Goal: Task Accomplishment & Management: Manage account settings

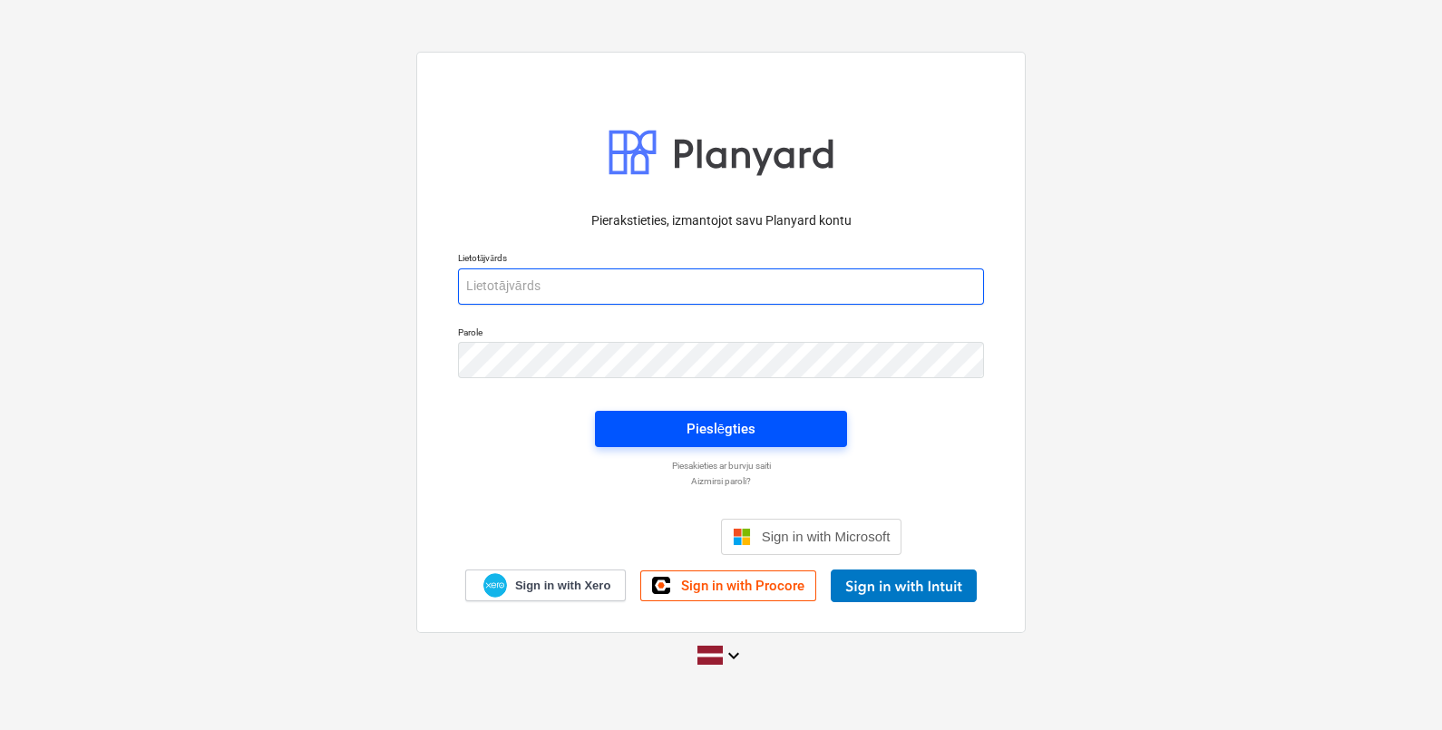
type input "[EMAIL_ADDRESS][DOMAIN_NAME]"
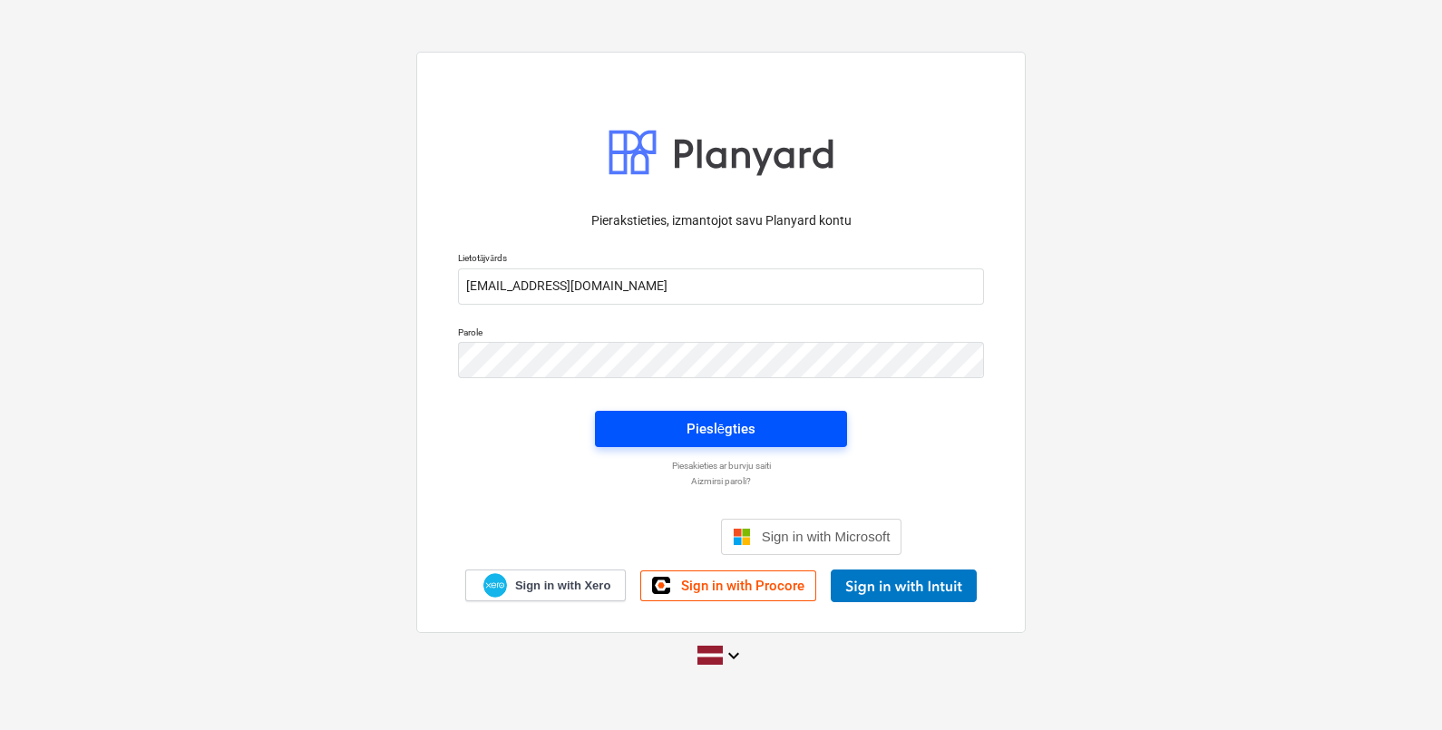
click at [795, 433] on span "Pieslēgties" at bounding box center [721, 429] width 209 height 24
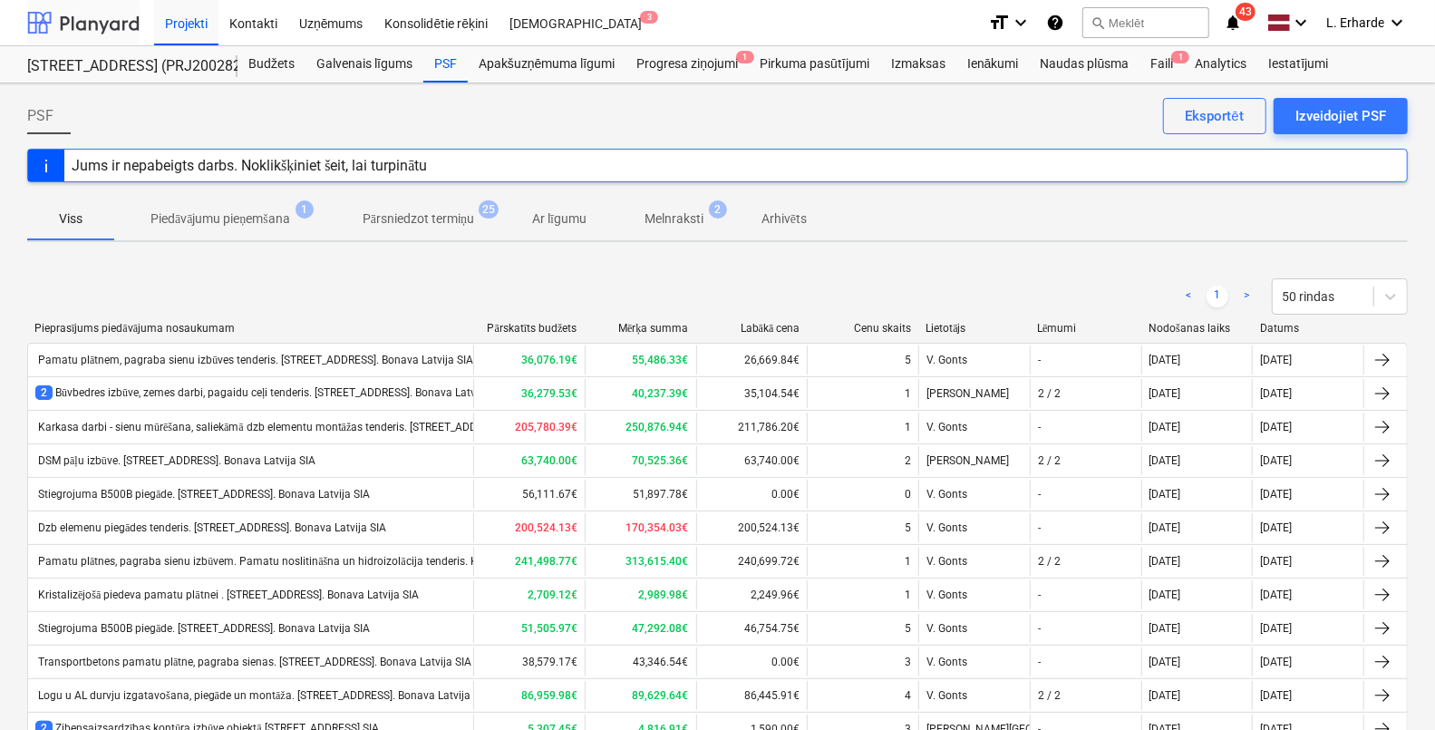
click at [113, 18] on div at bounding box center [83, 22] width 112 height 45
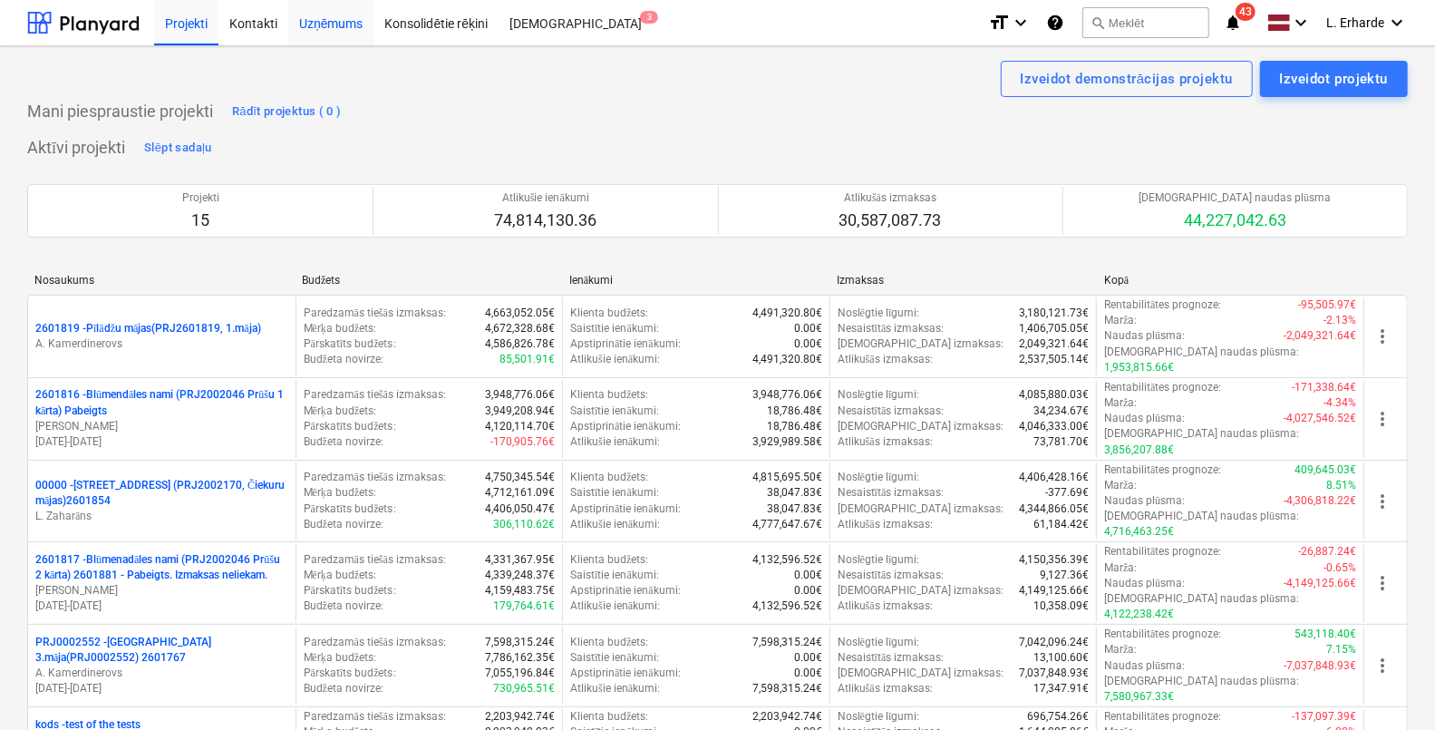
click at [332, 24] on div "Uzņēmums" at bounding box center [331, 22] width 86 height 46
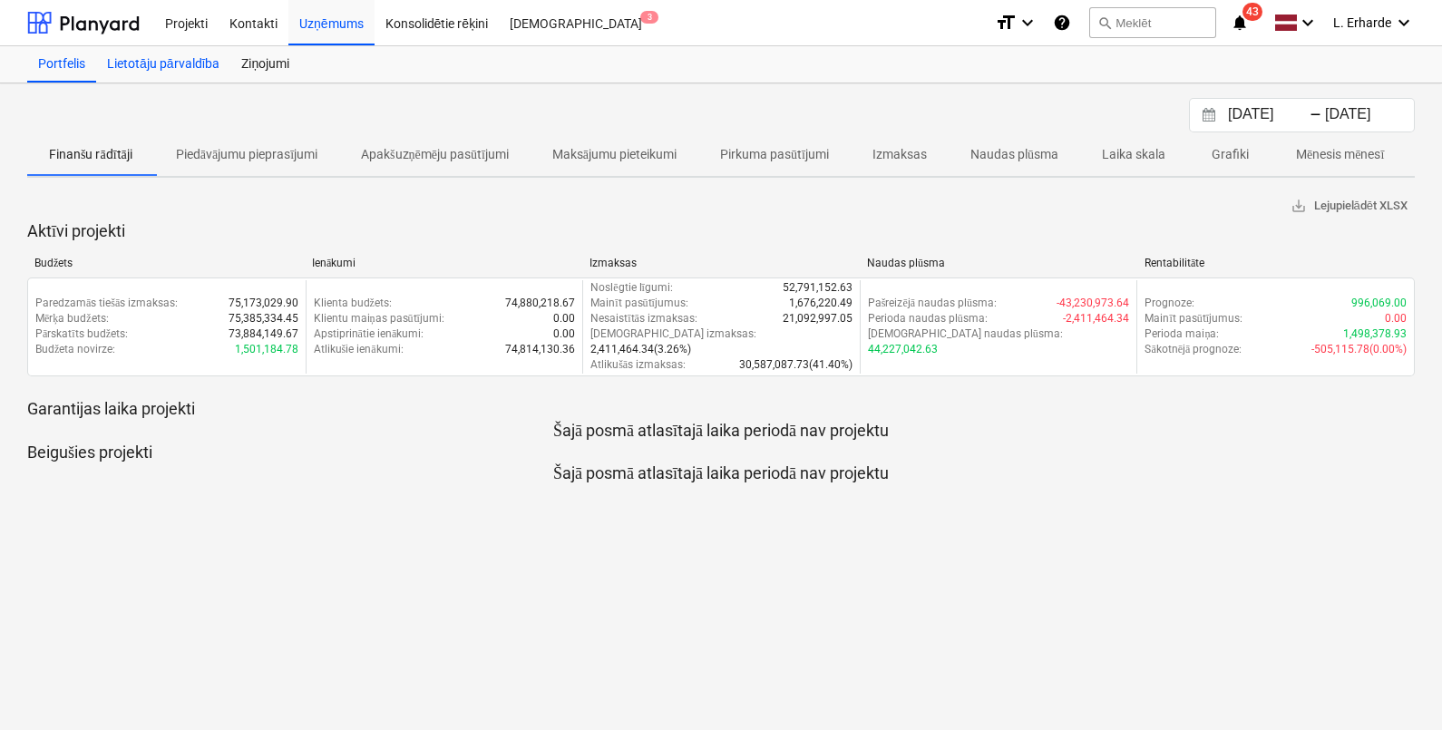
click at [180, 63] on div "Lietotāju pārvaldība" at bounding box center [163, 64] width 134 height 36
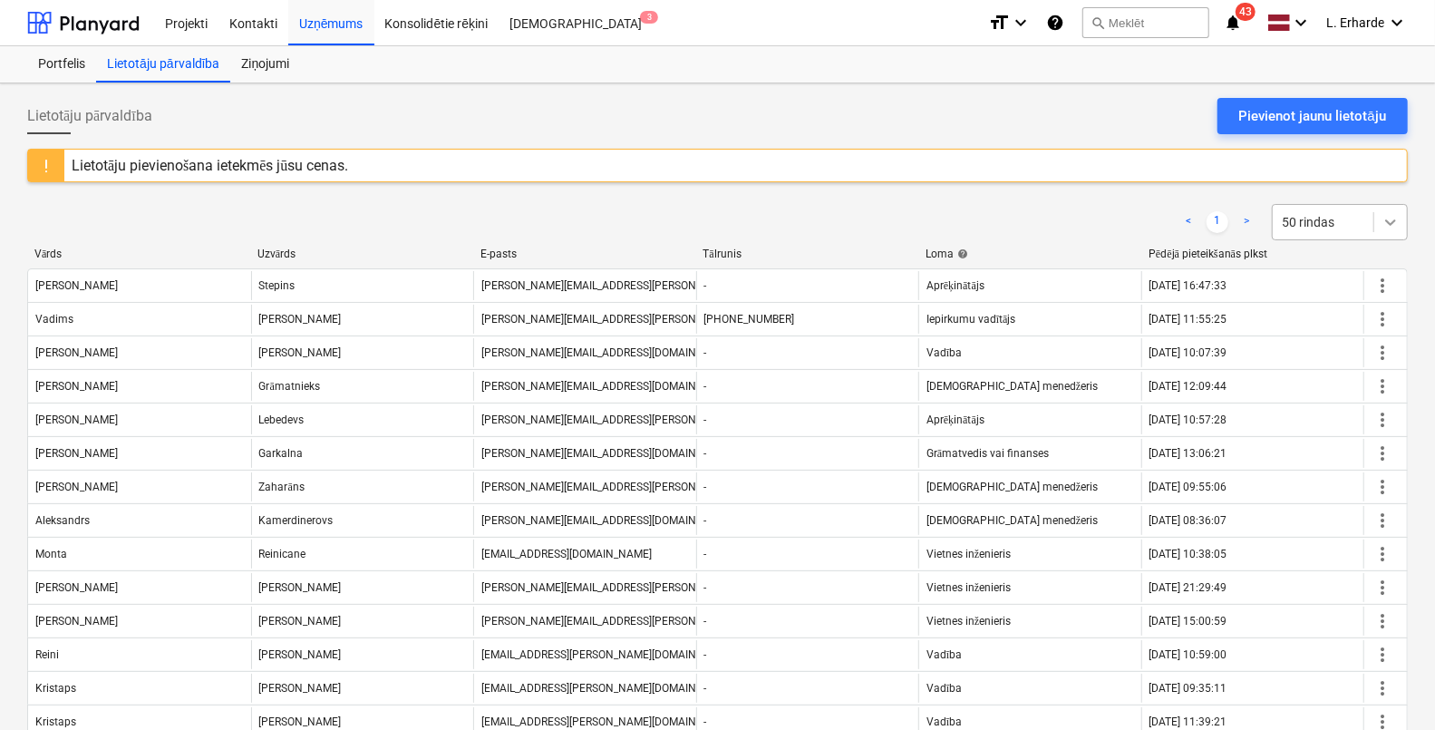
click at [1404, 232] on div at bounding box center [1391, 222] width 33 height 33
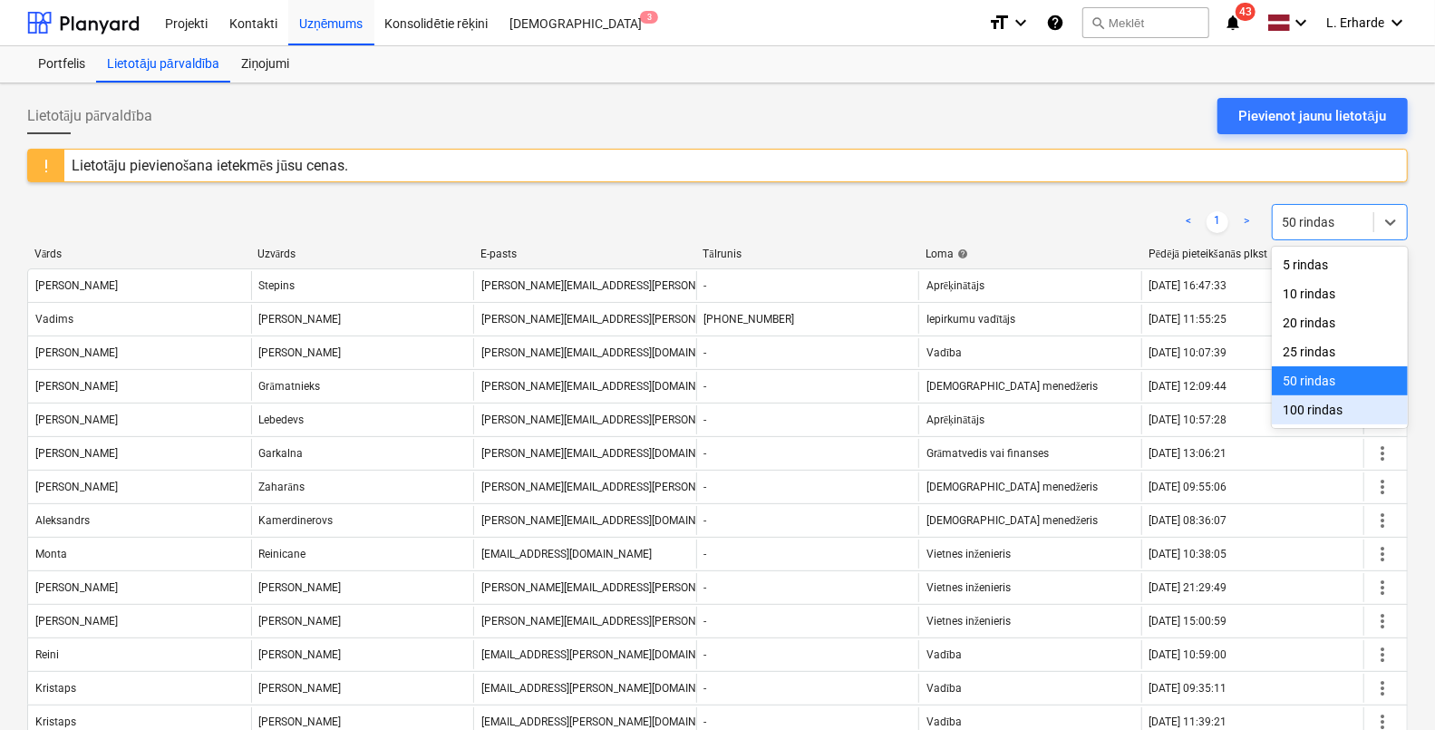
click at [1337, 417] on div "100 rindas" at bounding box center [1340, 409] width 136 height 29
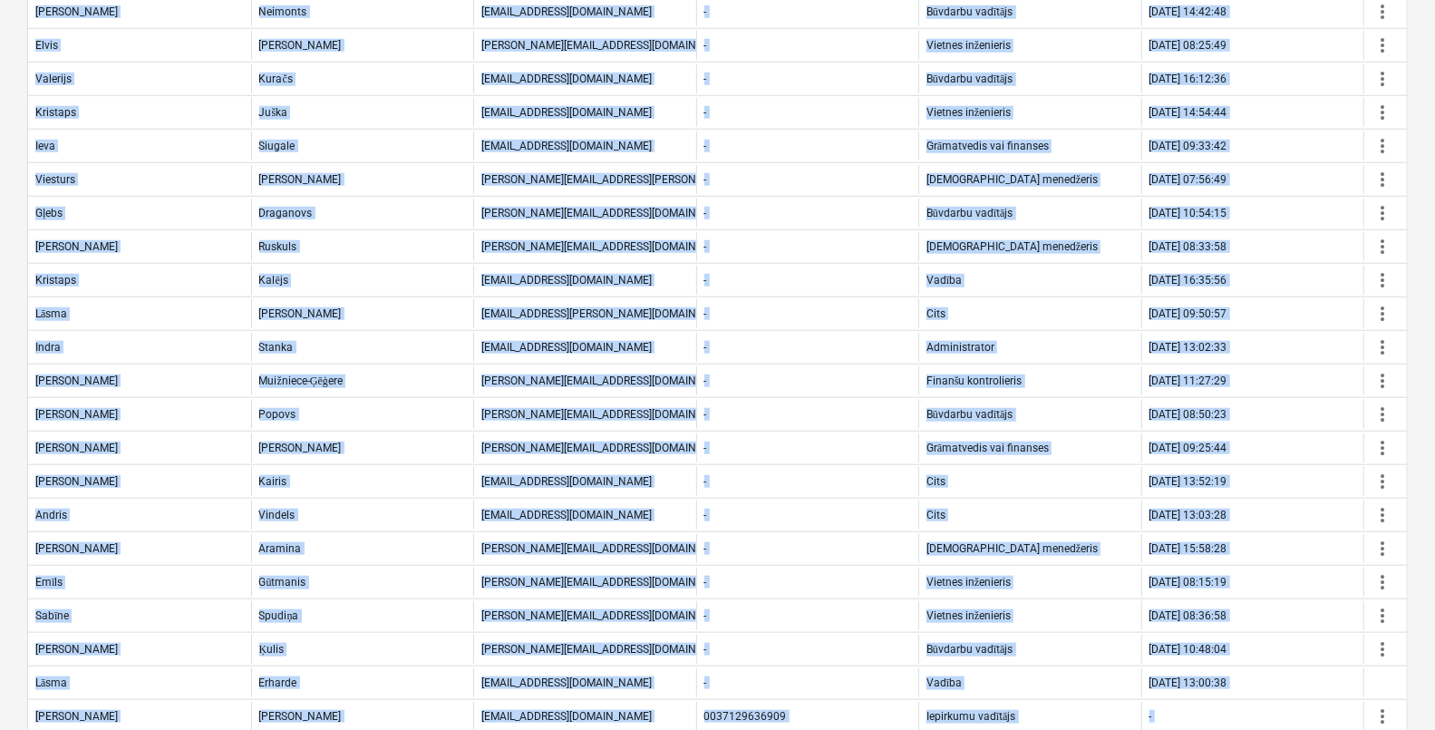
scroll to position [1026, 0]
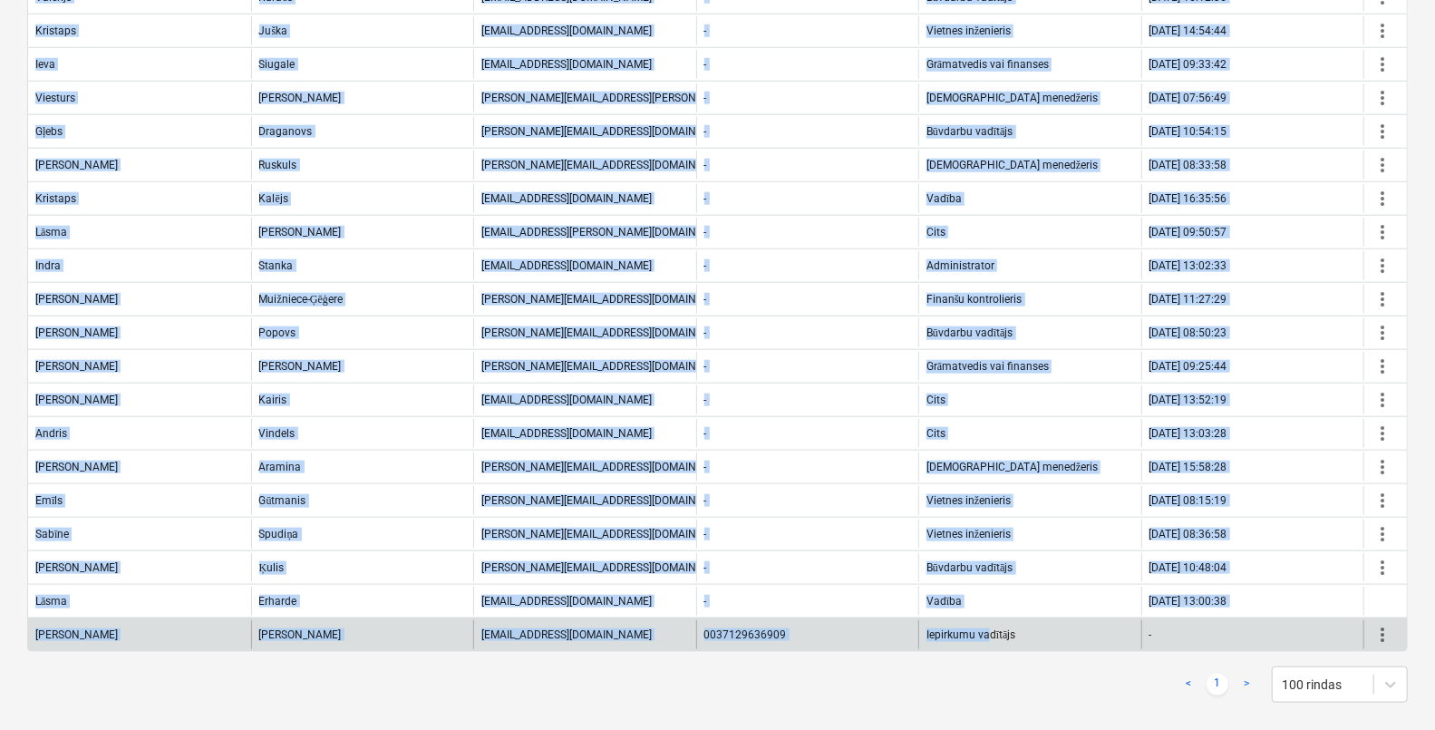
drag, startPoint x: 27, startPoint y: 235, endPoint x: 987, endPoint y: 633, distance: 1038.7
copy div "250 loremi Dolor Sitamet C-adipi Elitsedd Eius temp Incidi utlaboreetdo magna A…"
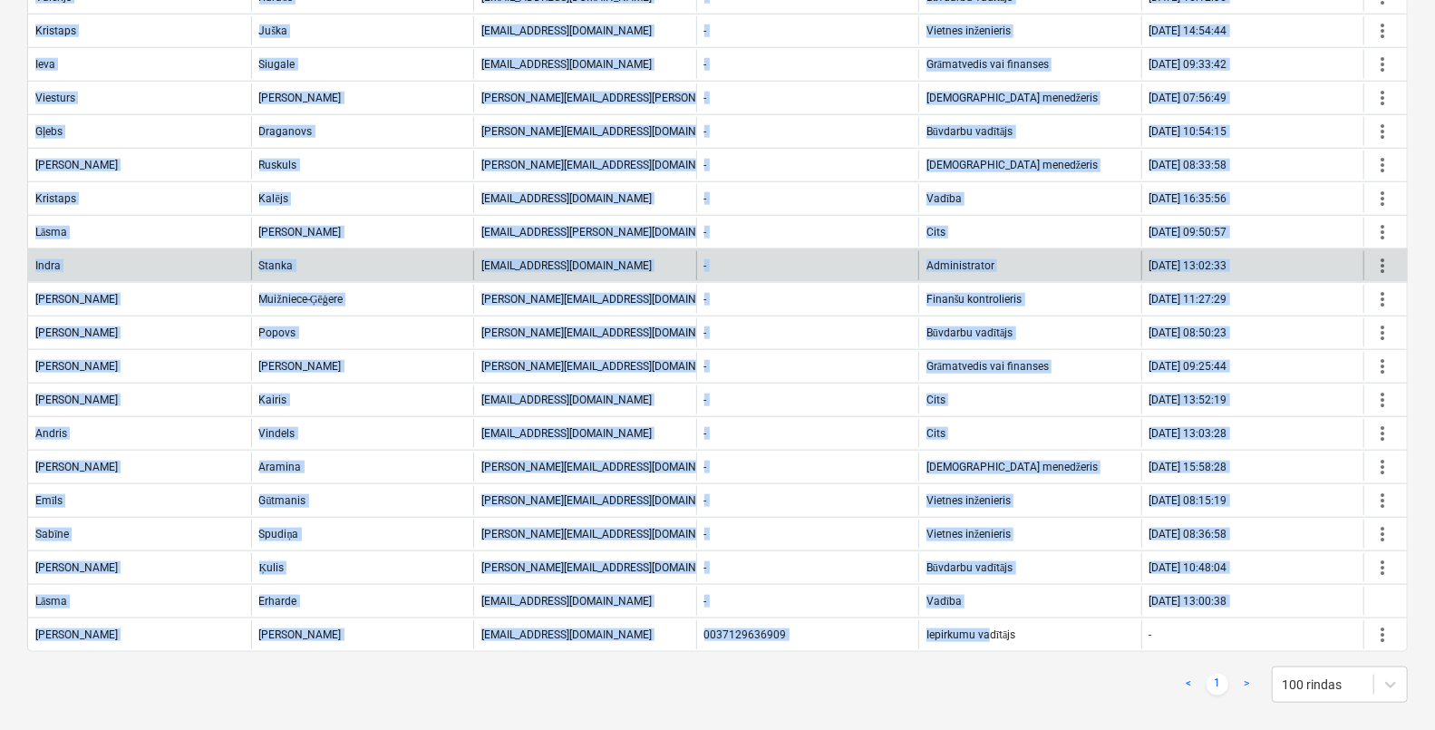
click at [434, 248] on div "[PERSON_NAME] [PERSON_NAME][EMAIL_ADDRESS][DOMAIN_NAME] - Administrator [DATE] …" at bounding box center [717, 265] width 1381 height 34
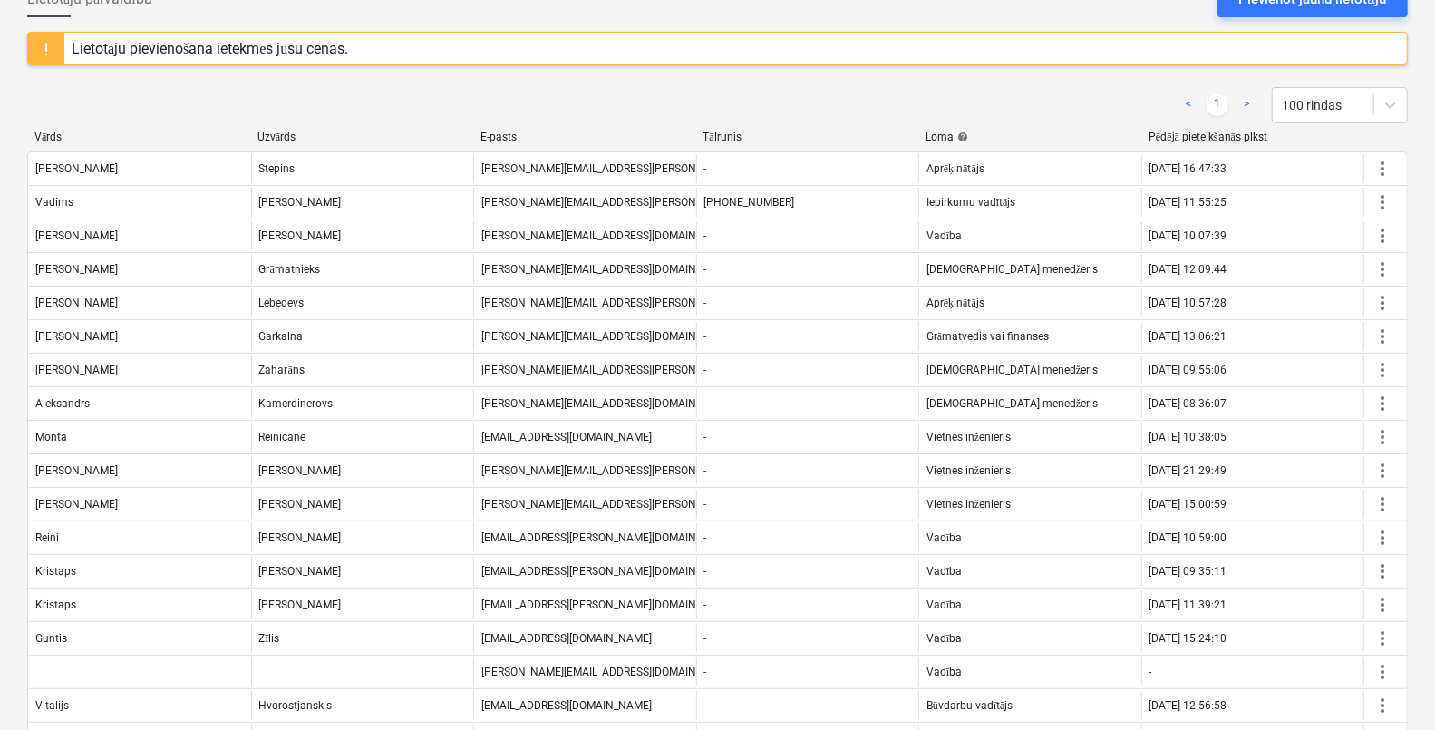
scroll to position [0, 0]
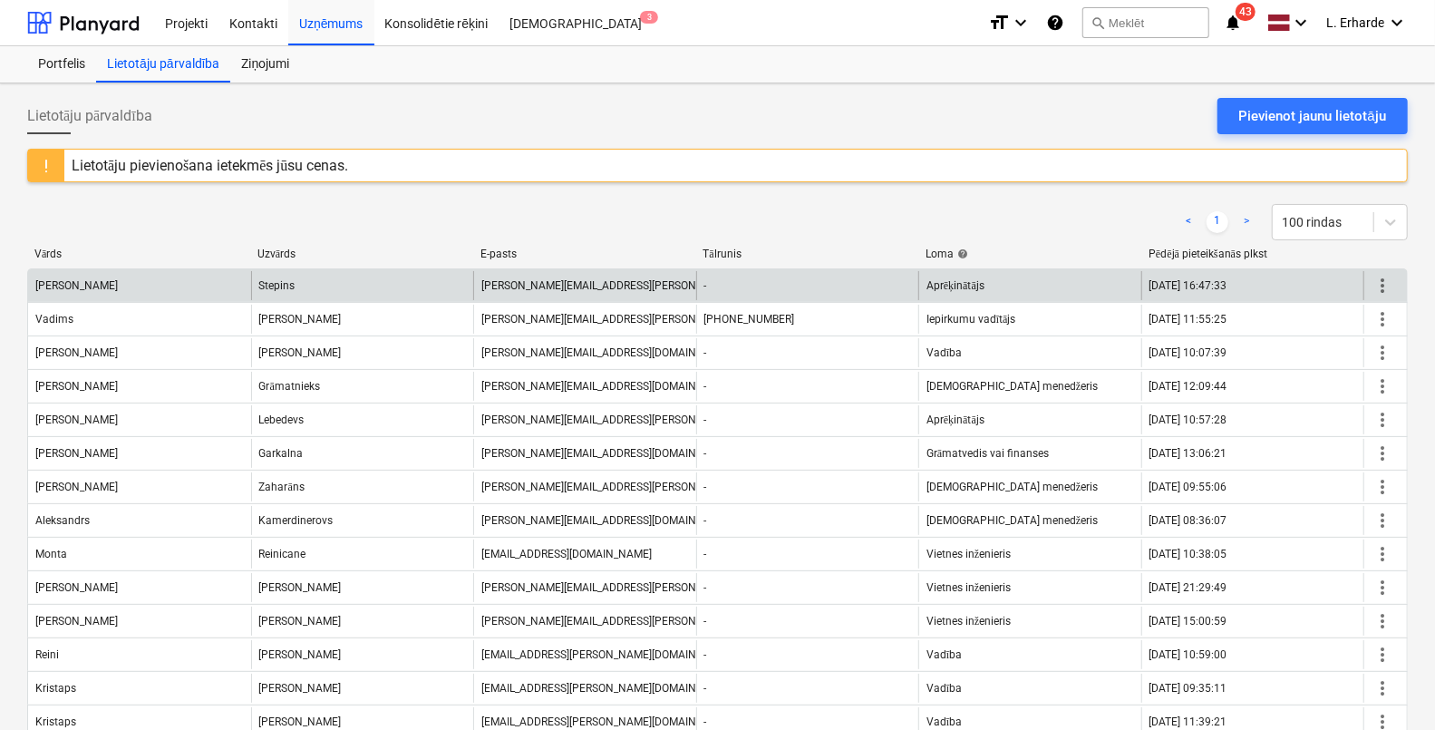
click at [77, 289] on div "[PERSON_NAME]" at bounding box center [139, 285] width 223 height 29
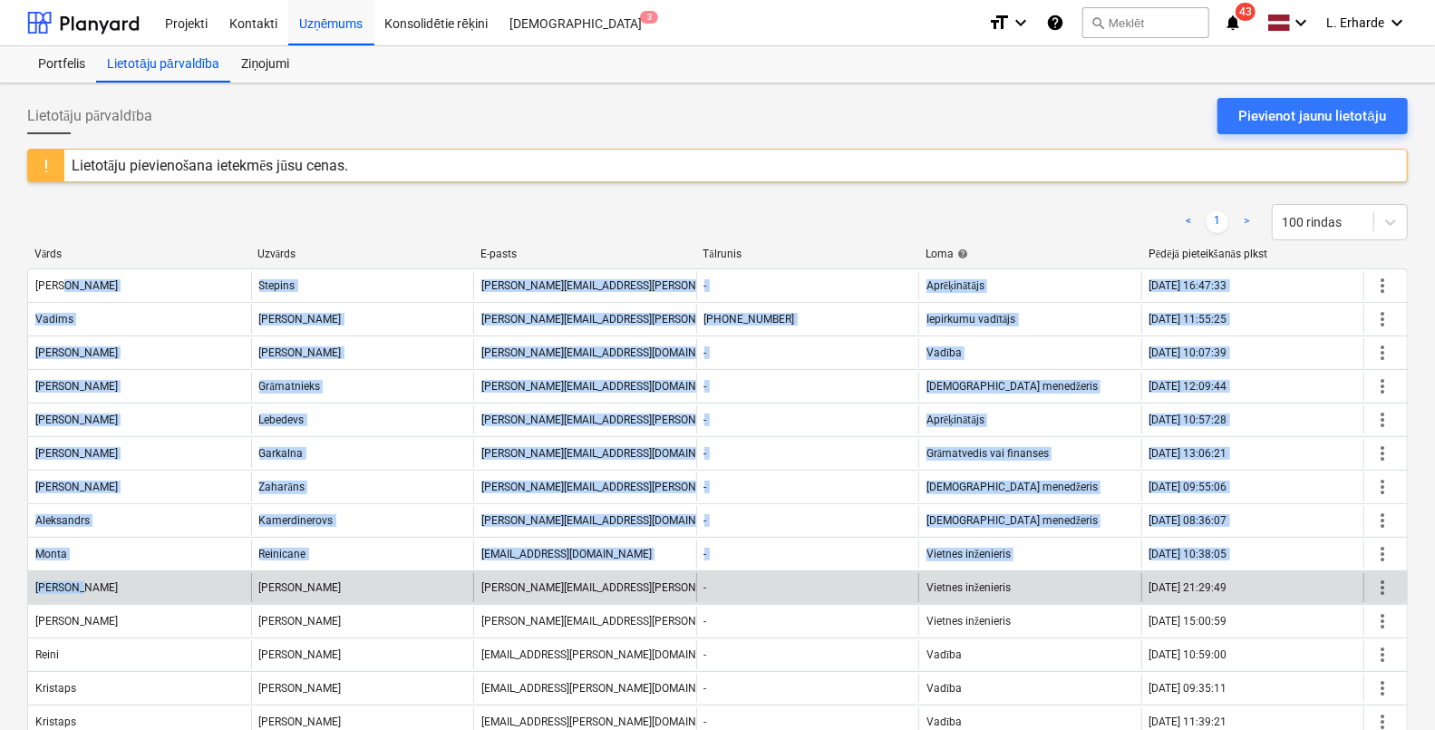
drag, startPoint x: 80, startPoint y: 279, endPoint x: 138, endPoint y: 576, distance: 302.1
copy div "Stepins [EMAIL_ADDRESS][PERSON_NAME][DOMAIN_NAME] - Aprēķinātājs [DATE] 16:47:3…"
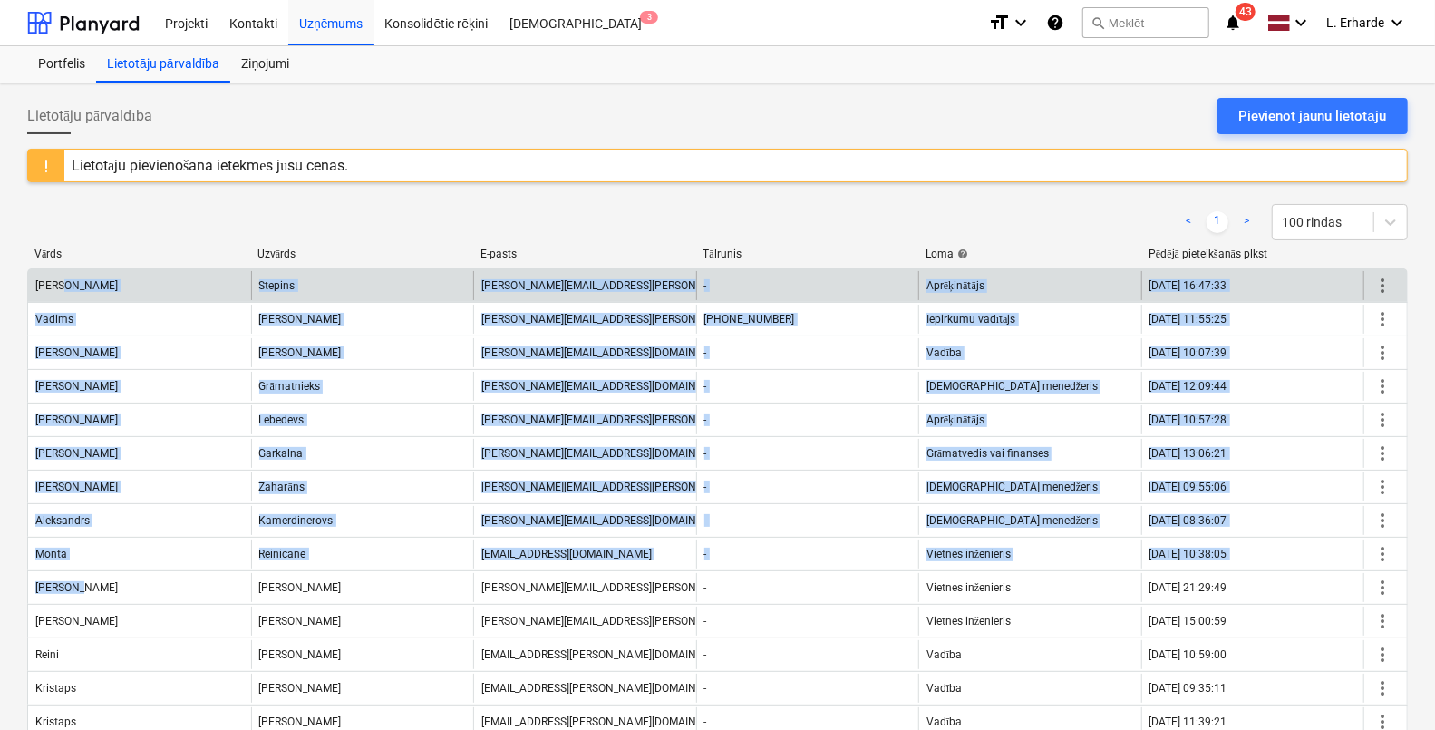
click at [128, 290] on div "[PERSON_NAME]" at bounding box center [139, 285] width 223 height 29
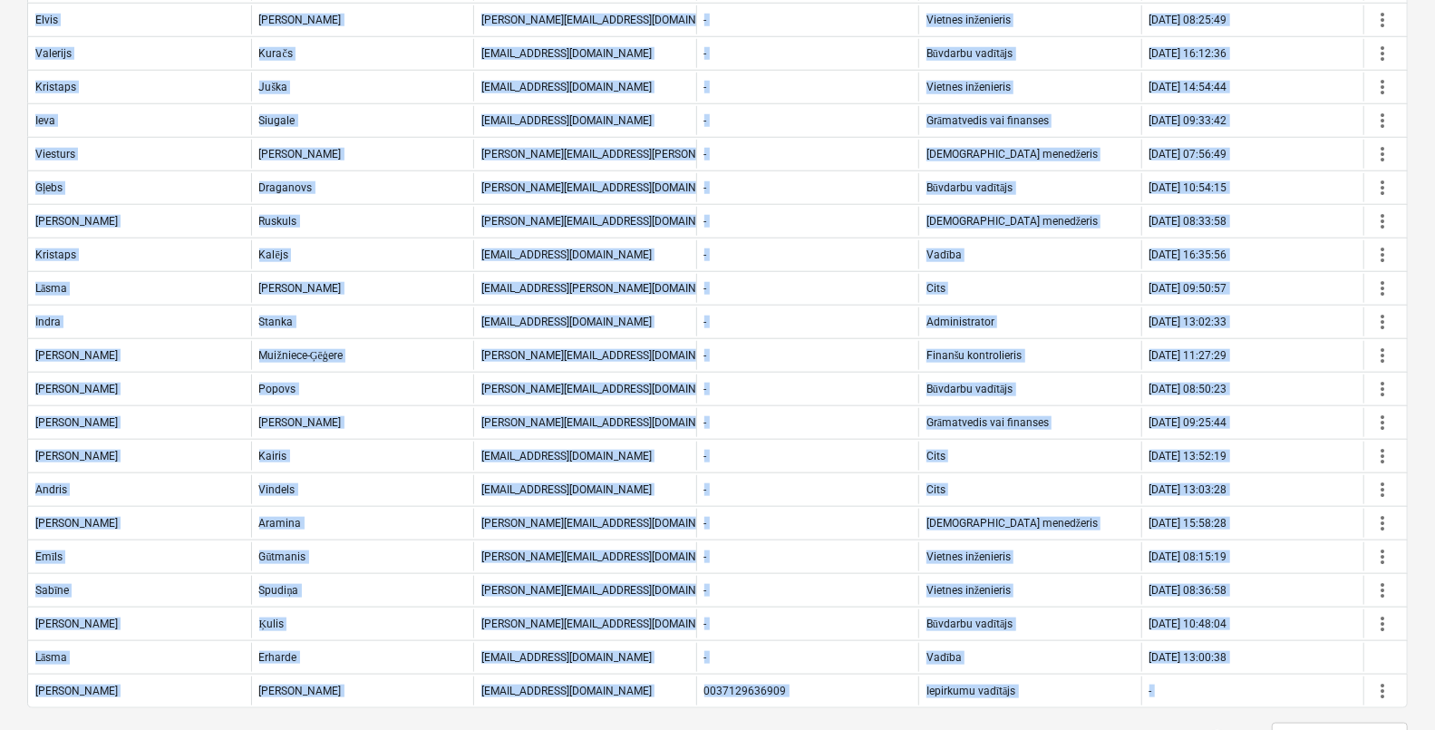
scroll to position [1026, 0]
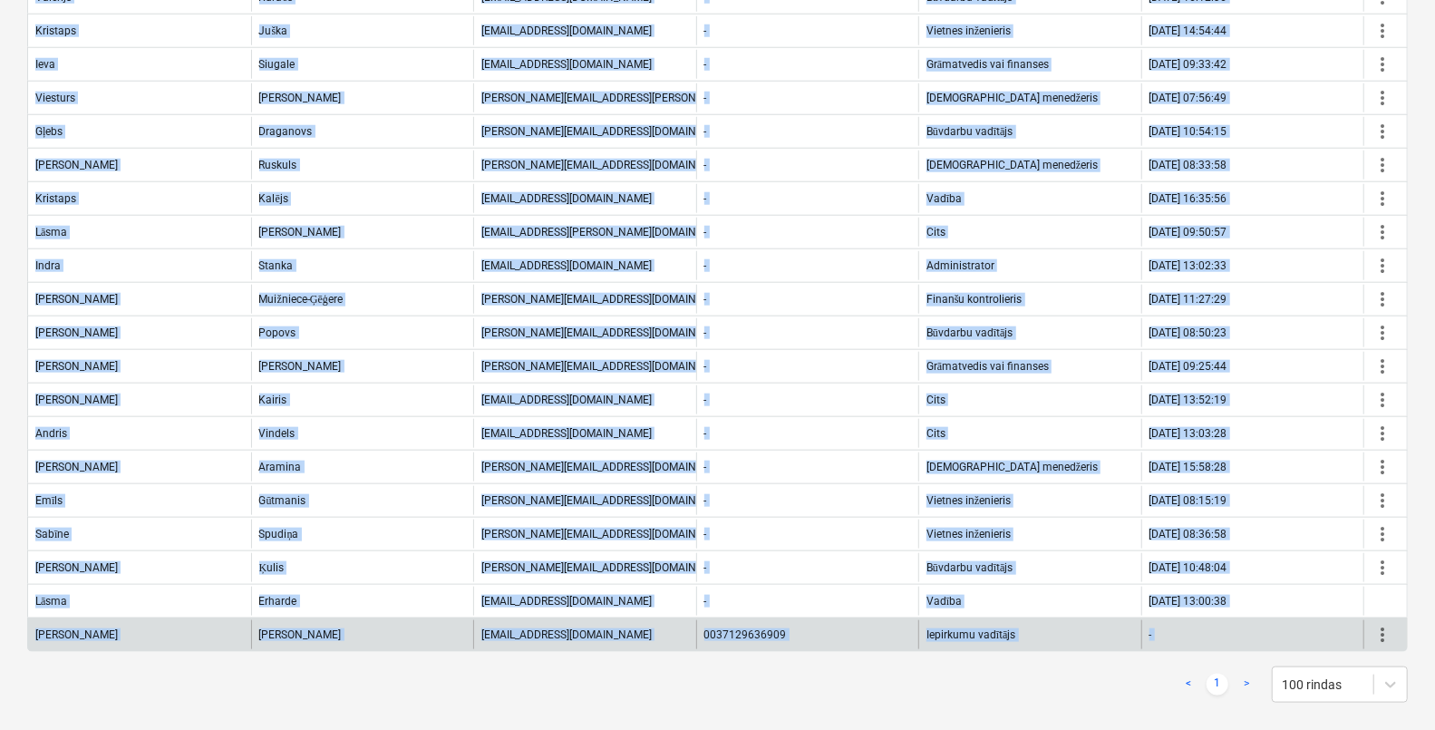
drag, startPoint x: 90, startPoint y: 277, endPoint x: 1375, endPoint y: 622, distance: 1330.3
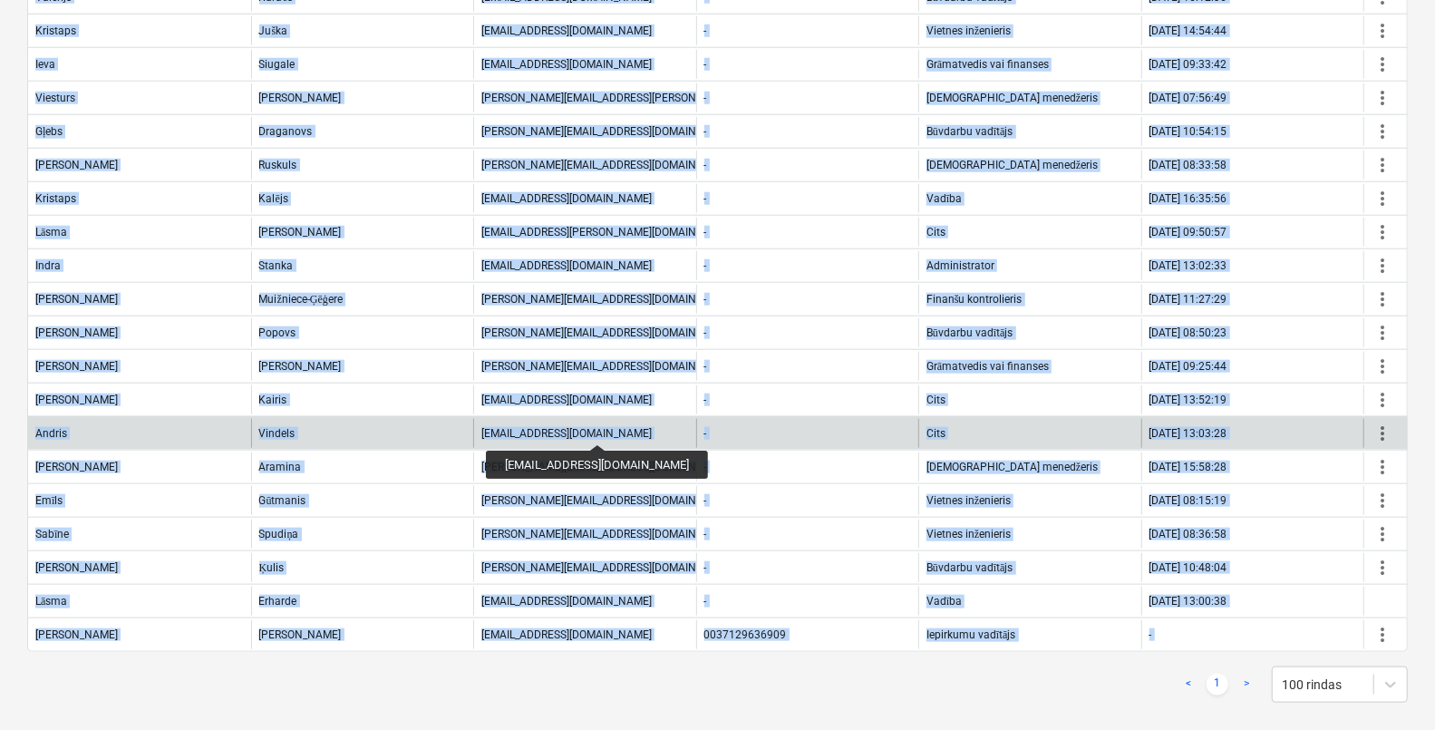
copy div "Loremip dolor.sitamet@consec.adi - Elitseddoeiu 35.70.6110 83:48:78 temp_inci U…"
